Goal: Task Accomplishment & Management: Manage account settings

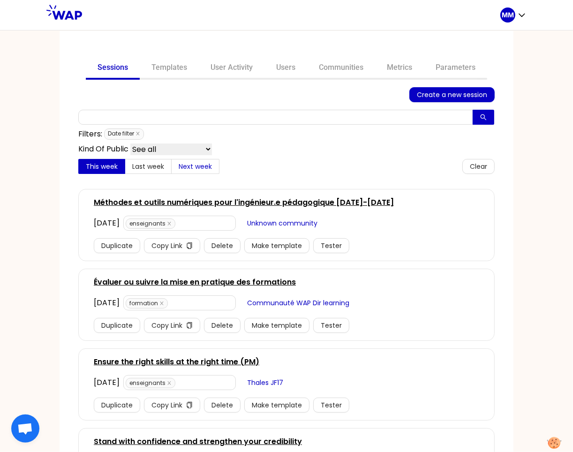
click at [193, 169] on span "Next week" at bounding box center [195, 166] width 33 height 9
click at [172, 169] on input "Next week" at bounding box center [172, 169] width 0 height 0
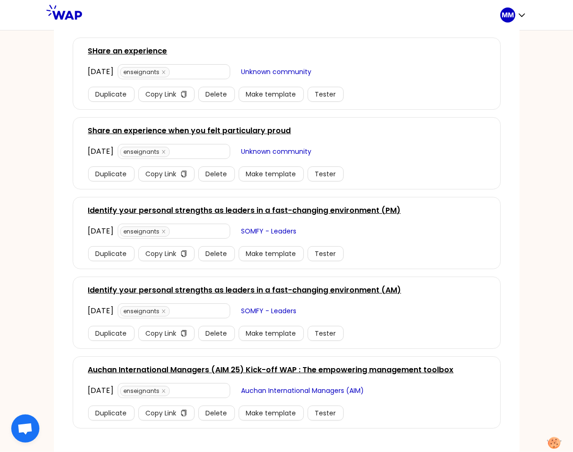
scroll to position [485, 0]
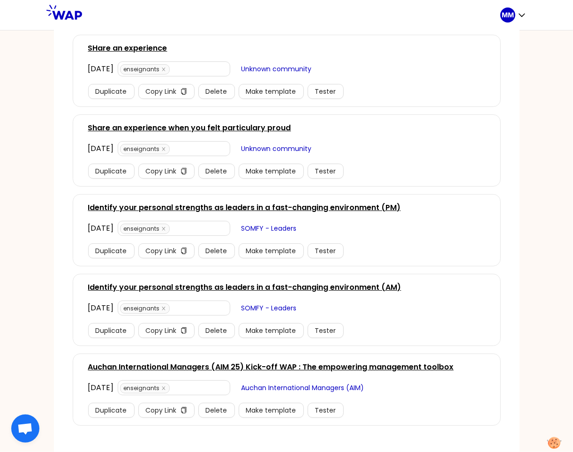
click at [336, 206] on link "Identify your personal strengths as leaders in a fast-changing environment (PM)" at bounding box center [244, 207] width 313 height 11
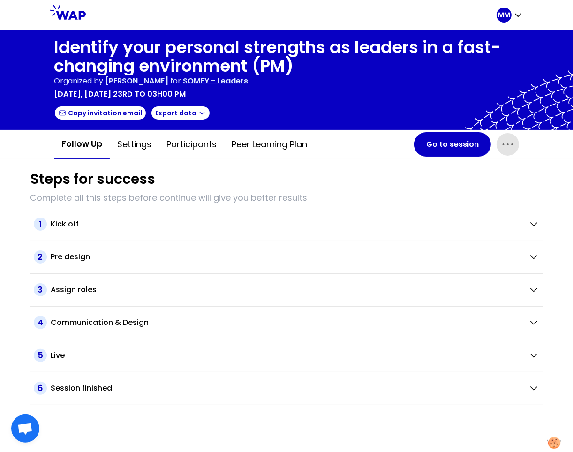
click at [507, 142] on icon "button" at bounding box center [508, 144] width 15 height 15
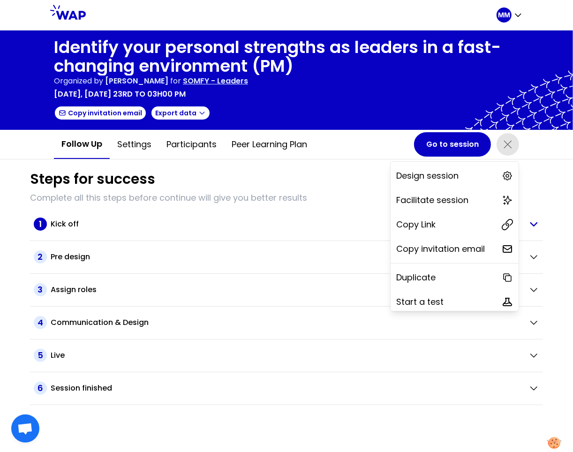
click at [447, 225] on div "Copy Link" at bounding box center [455, 224] width 128 height 21
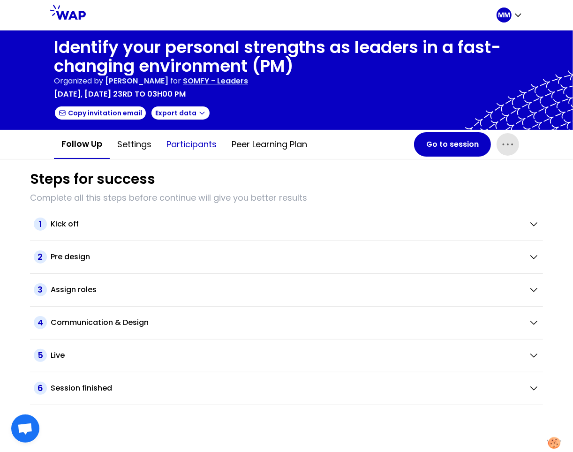
click at [196, 145] on button "Participants" at bounding box center [191, 144] width 65 height 28
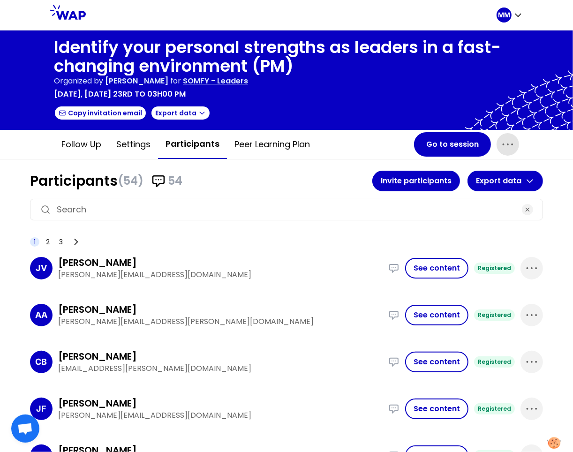
click at [157, 205] on input at bounding box center [287, 209] width 460 height 13
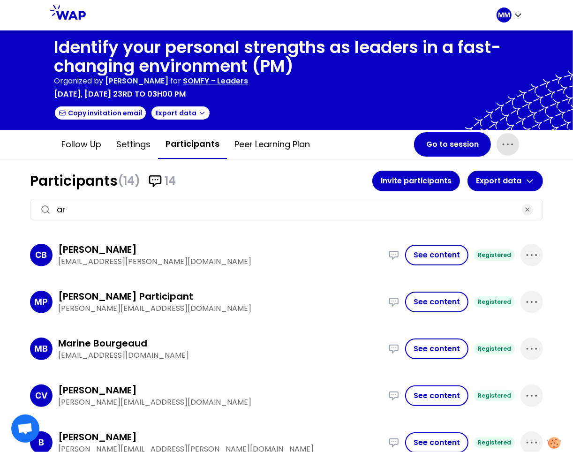
type input "a"
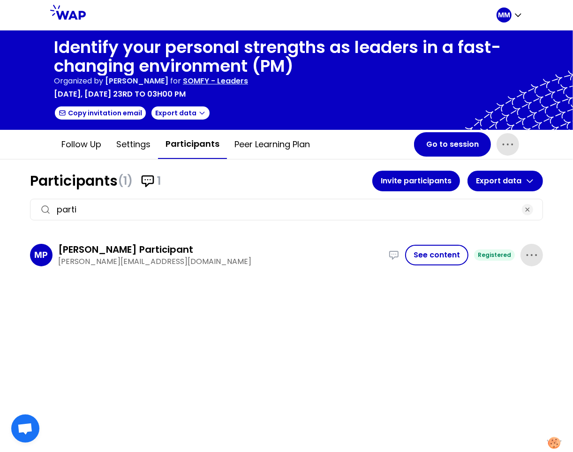
type input "parti"
click at [532, 256] on icon "button" at bounding box center [531, 255] width 15 height 15
click at [522, 291] on div "Delete" at bounding box center [514, 286] width 56 height 21
